Goal: Task Accomplishment & Management: Use online tool/utility

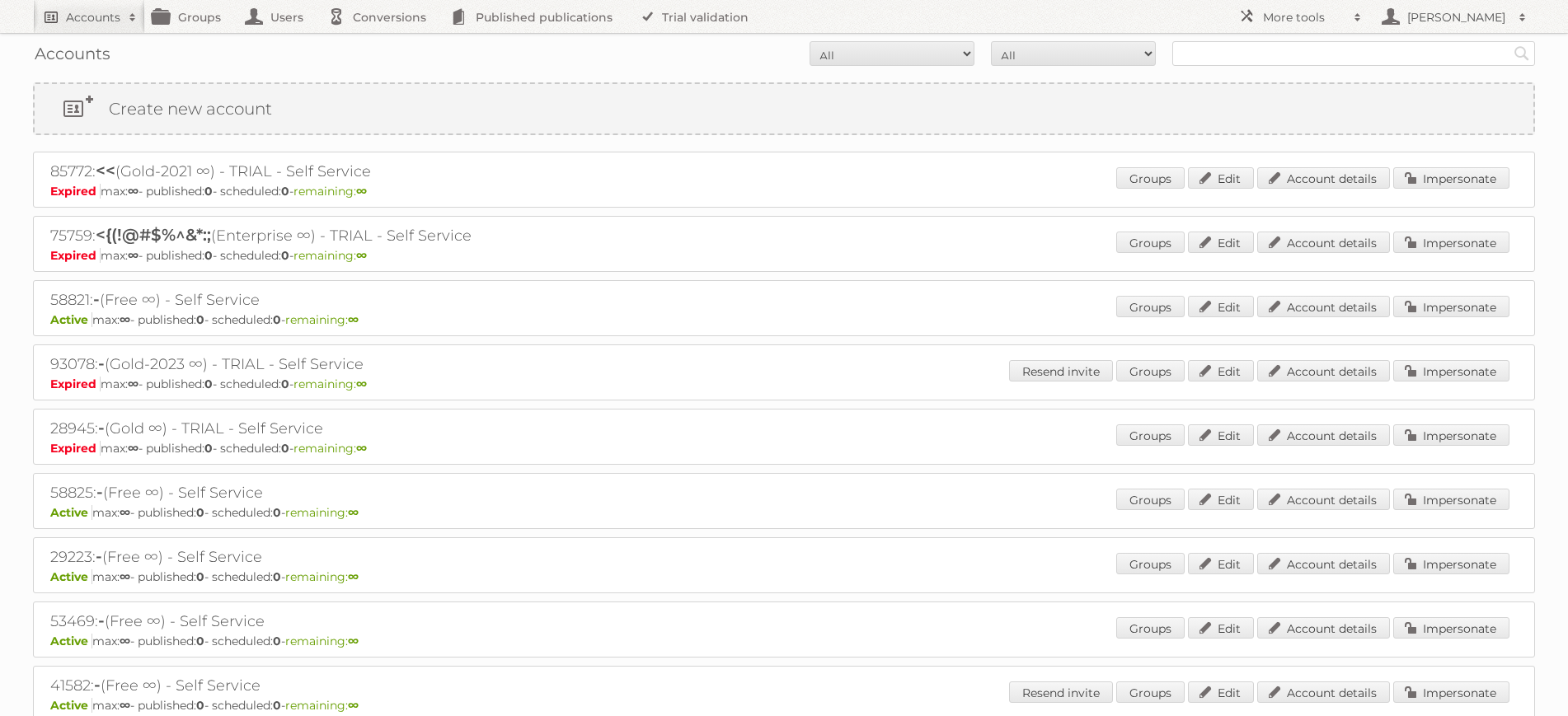
click at [100, 17] on h2 "Accounts" at bounding box center [94, 17] width 54 height 16
type input"] "ducatillon"
click at [380, 42] on input "Search" at bounding box center [392, 54] width 25 height 25
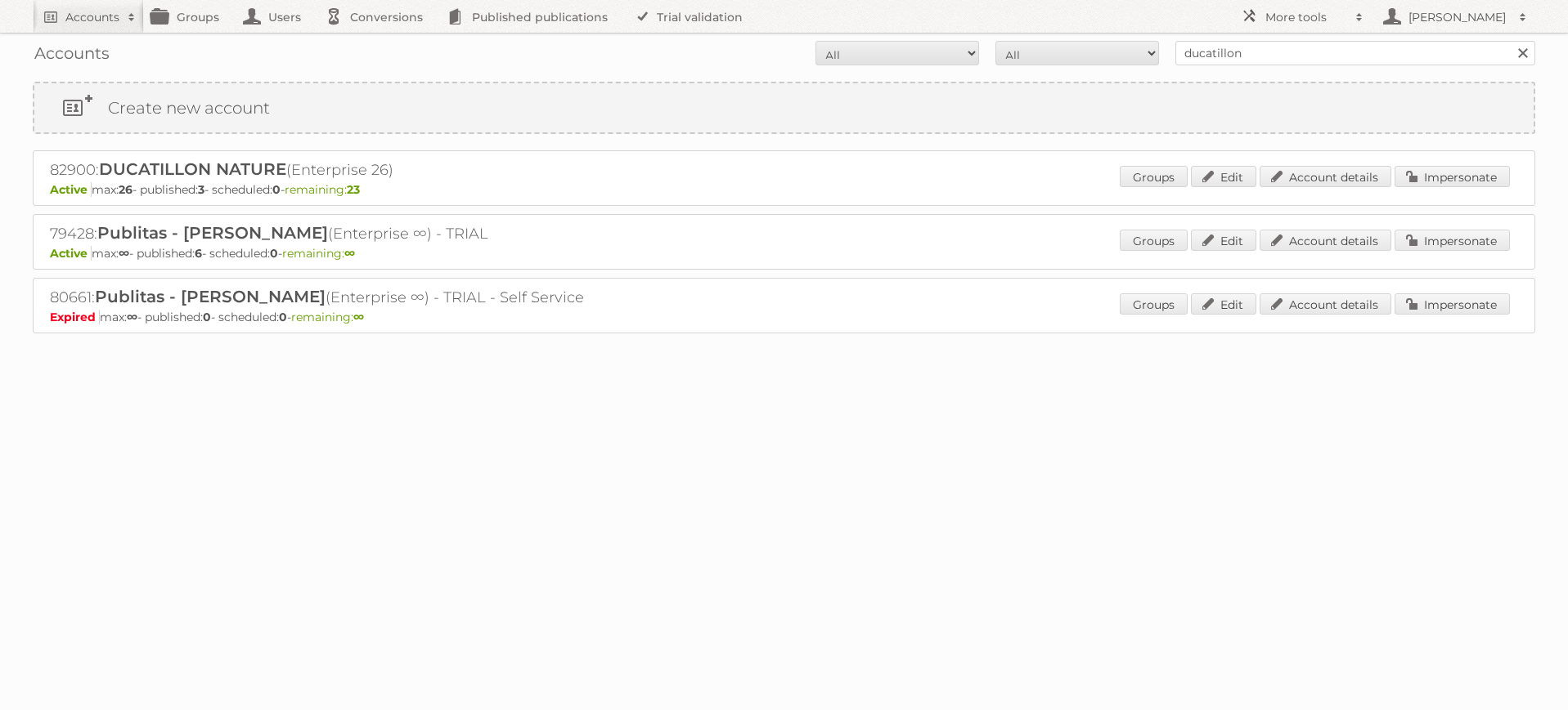
drag, startPoint x: 385, startPoint y: 169, endPoint x: 49, endPoint y: 173, distance: 336.0
click at [50, 173] on h2 "82900: DUCATILLON NATURE (Enterprise 26)" at bounding box center [336, 169] width 573 height 21
copy h2 "82900: DUCATILLON NATURE (Enterprise 26)"
click at [1140, 176] on link "Groups" at bounding box center [1153, 176] width 67 height 21
click at [1355, 304] on link "Account details" at bounding box center [1325, 304] width 132 height 21
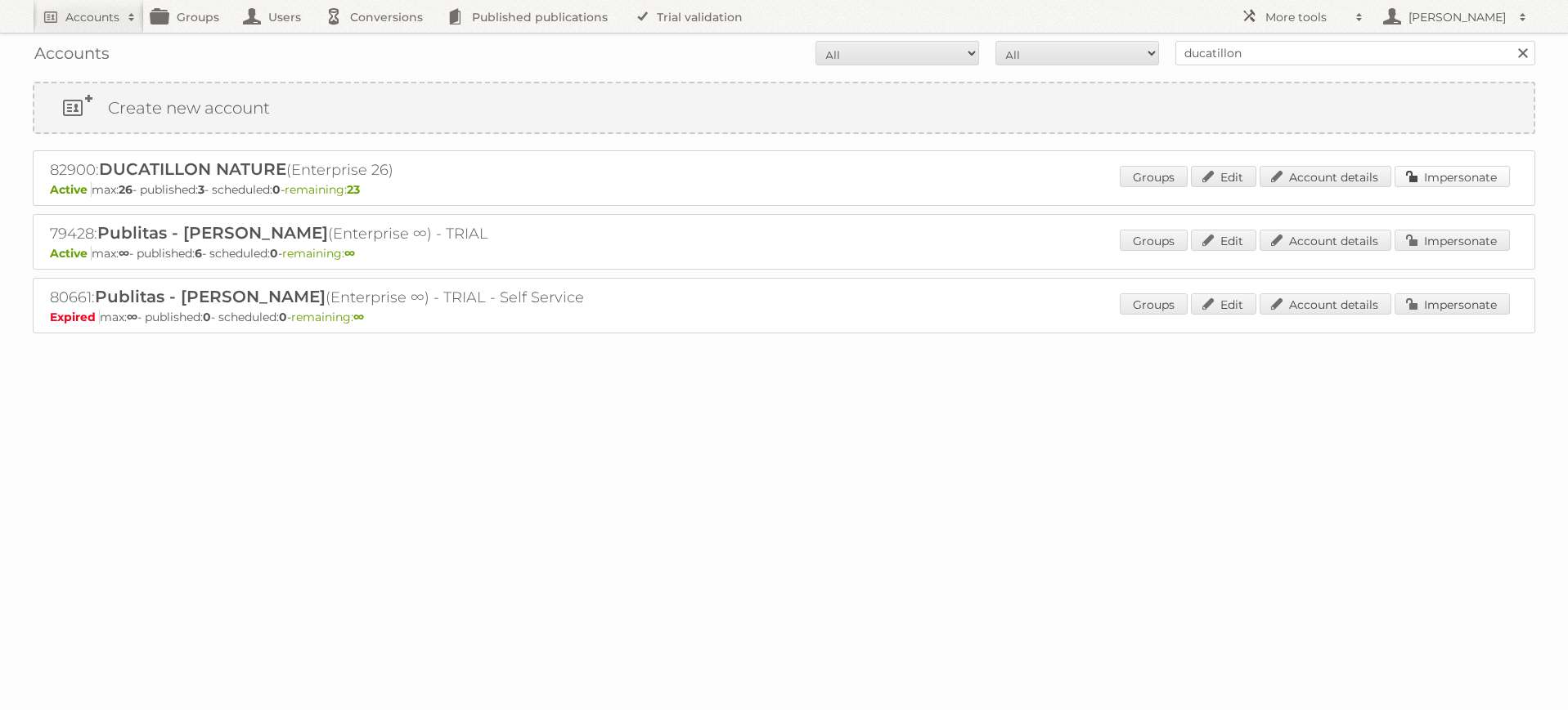
click at [1454, 178] on link "Impersonate" at bounding box center [1452, 176] width 116 height 21
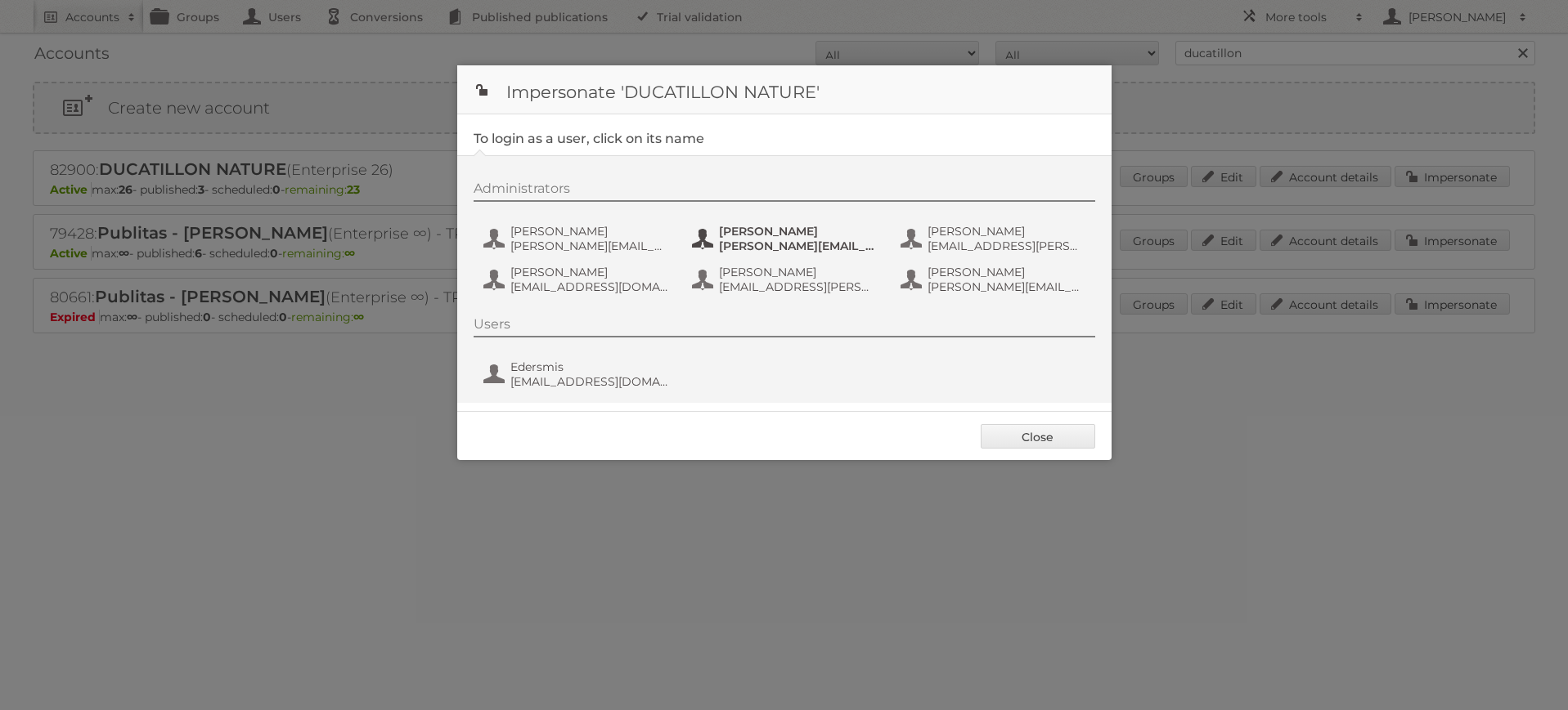
click at [780, 228] on span "[PERSON_NAME]" at bounding box center [798, 231] width 159 height 14
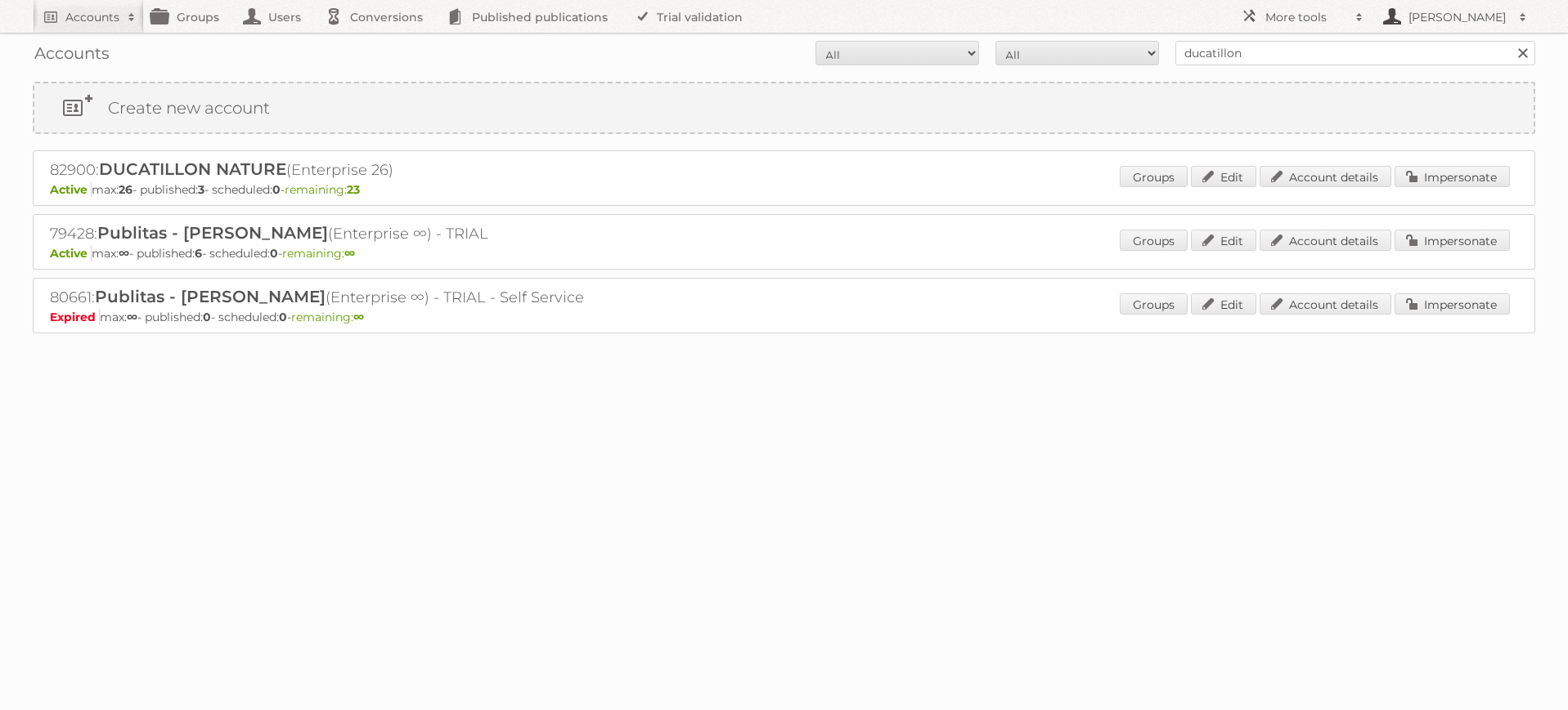
click at [1454, 18] on h2 "[PERSON_NAME]" at bounding box center [1458, 17] width 106 height 16
click at [1424, 49] on link "Sign out" at bounding box center [1453, 46] width 162 height 24
